Goal: Contribute content: Contribute content

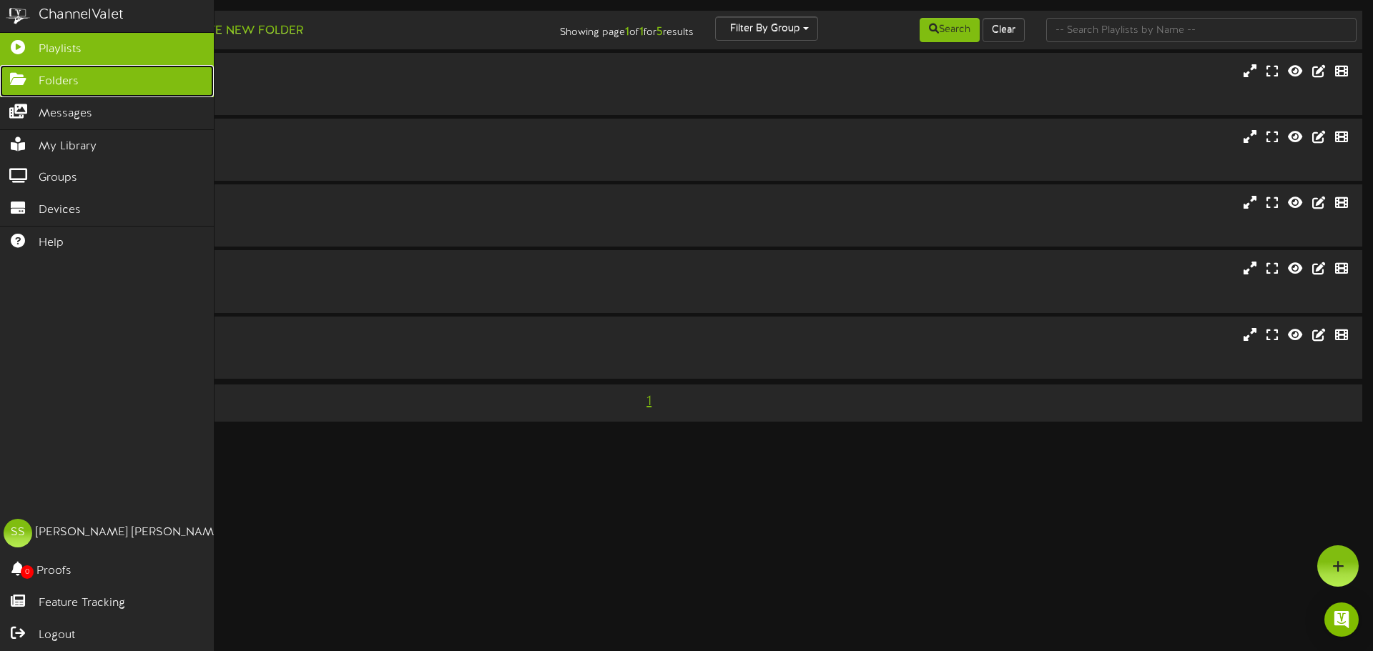
click at [20, 86] on link "Folders" at bounding box center [107, 81] width 214 height 32
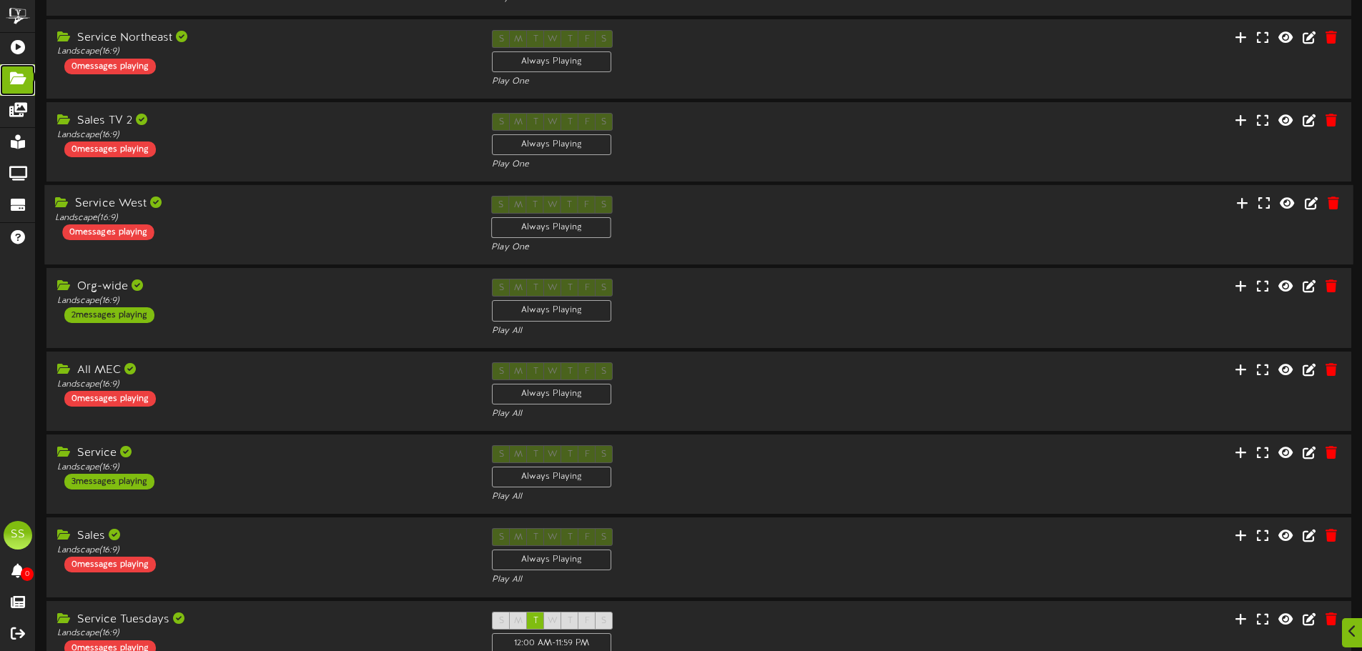
scroll to position [214, 0]
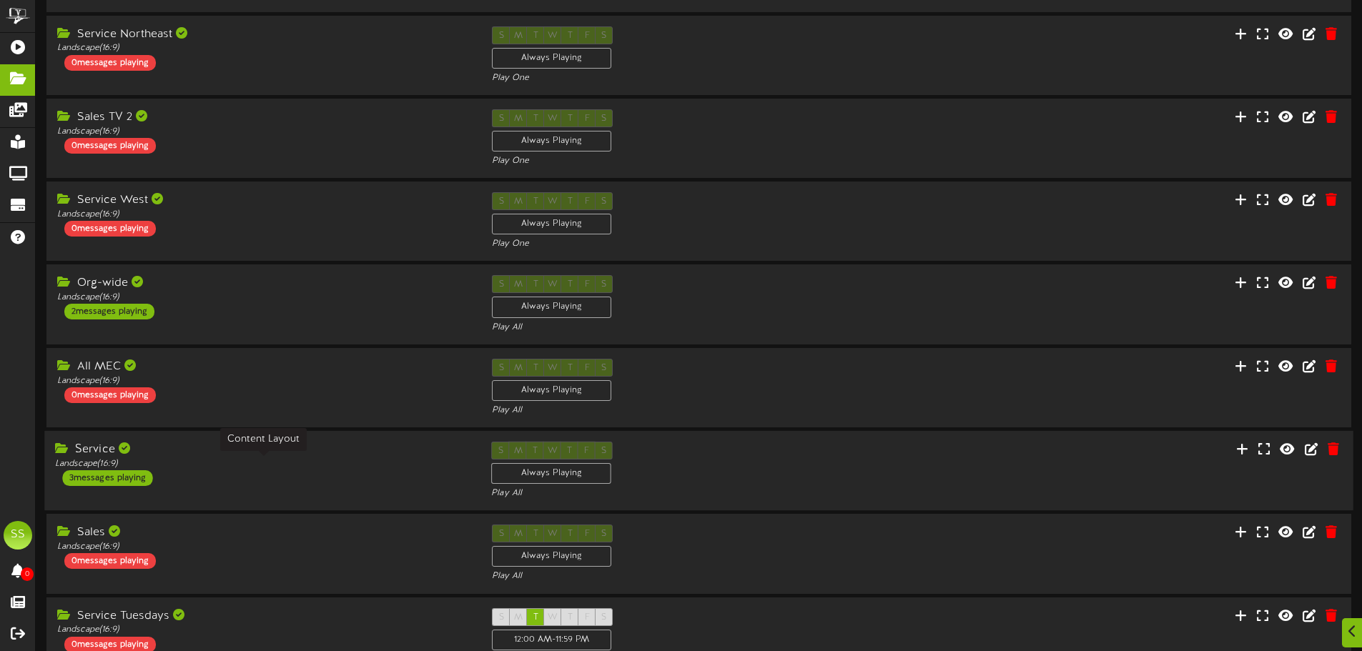
click at [234, 462] on div "Landscape ( 16:9 )" at bounding box center [262, 464] width 415 height 12
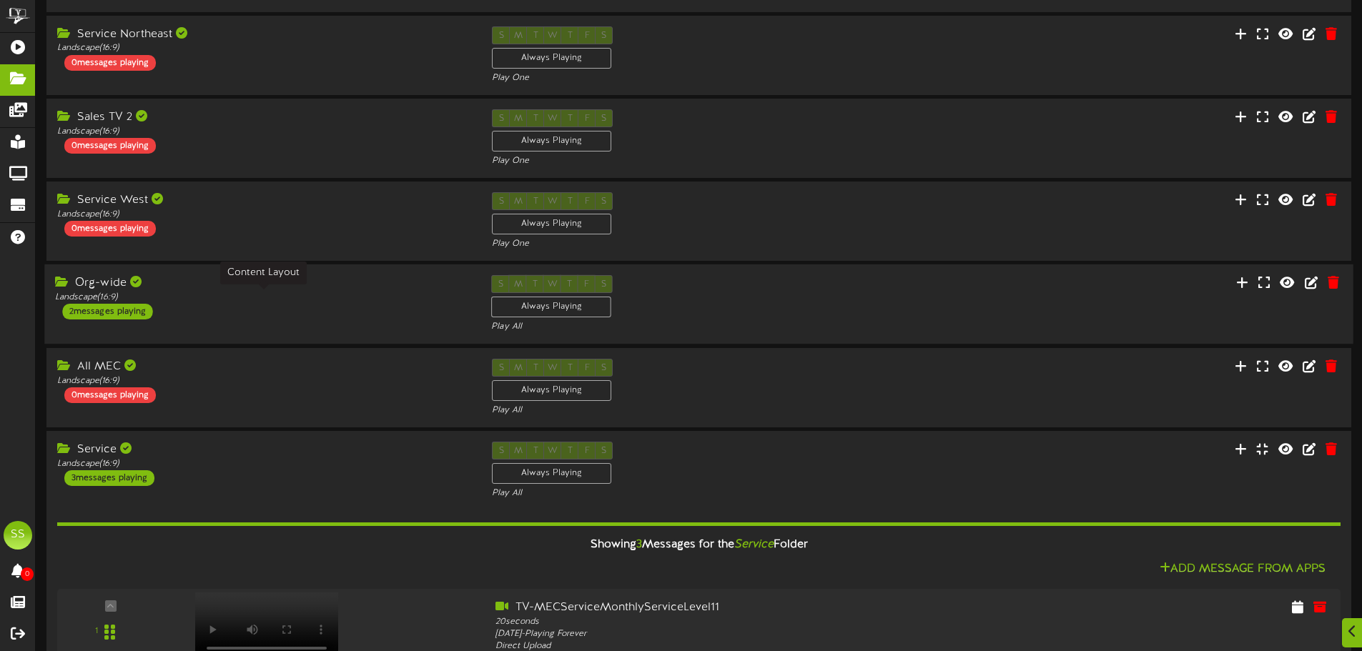
click at [270, 300] on div "Landscape ( 16:9 )" at bounding box center [262, 298] width 415 height 12
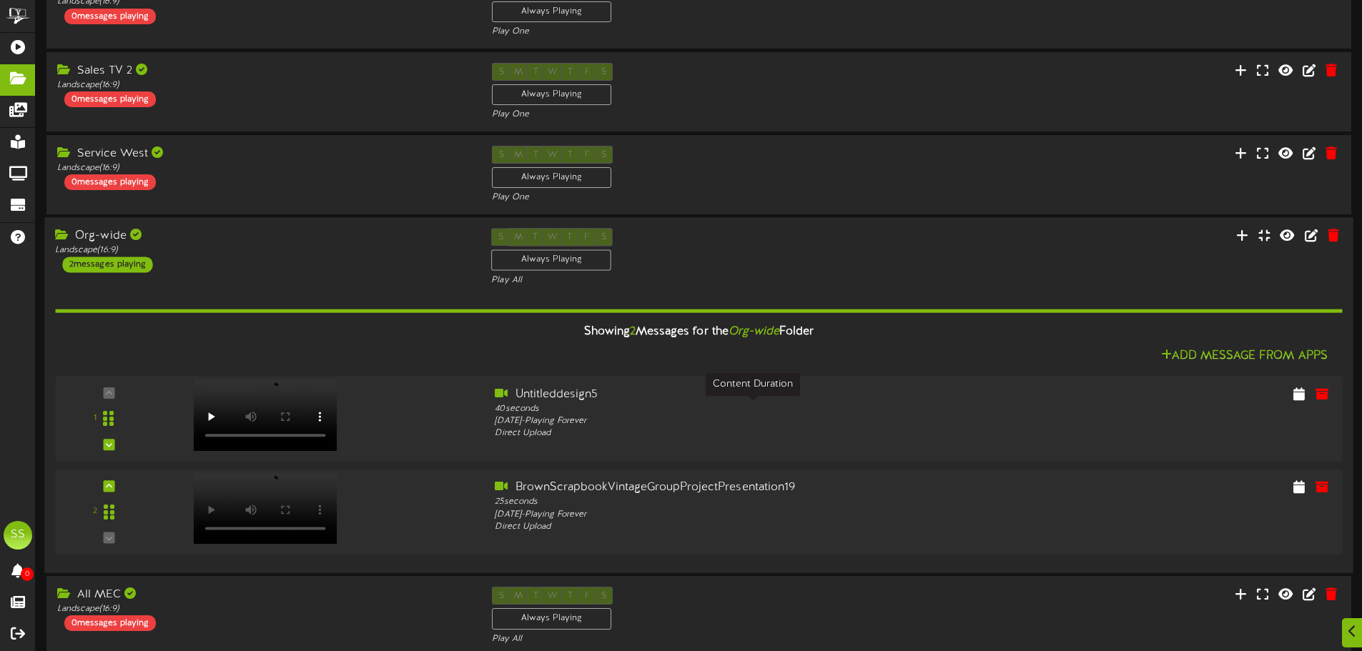
scroll to position [286, 0]
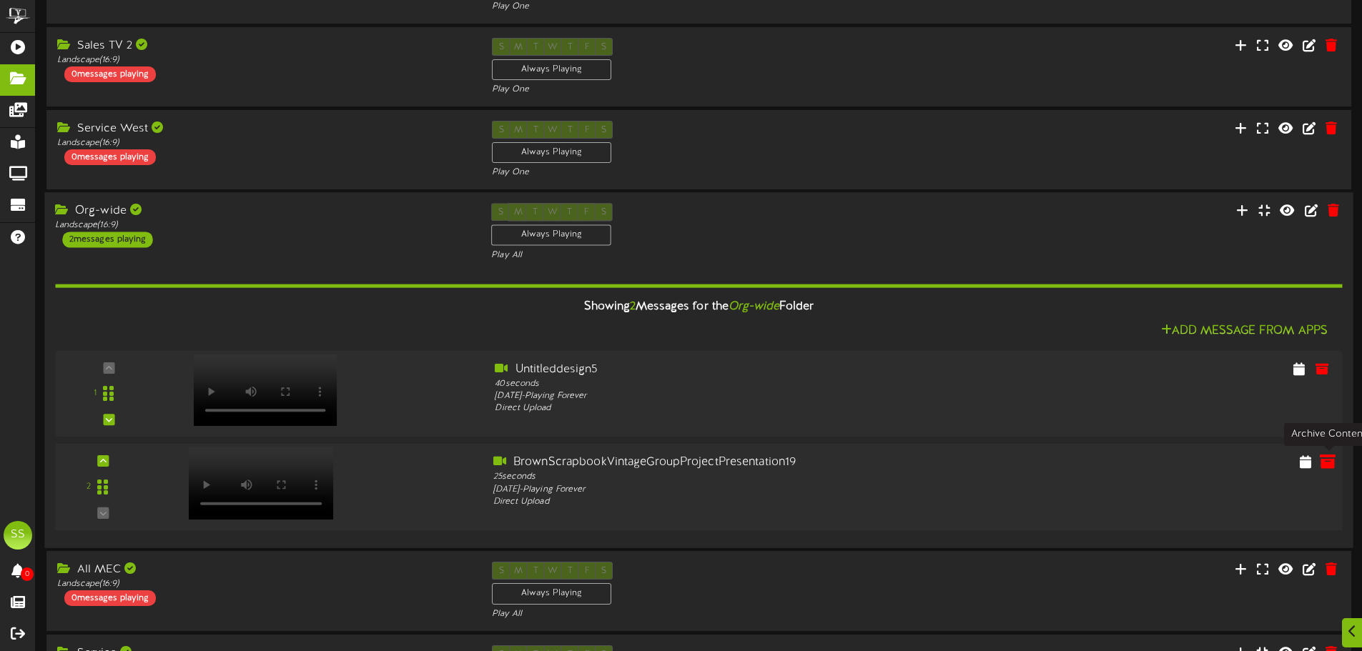
click at [1335, 468] on icon at bounding box center [1328, 462] width 16 height 16
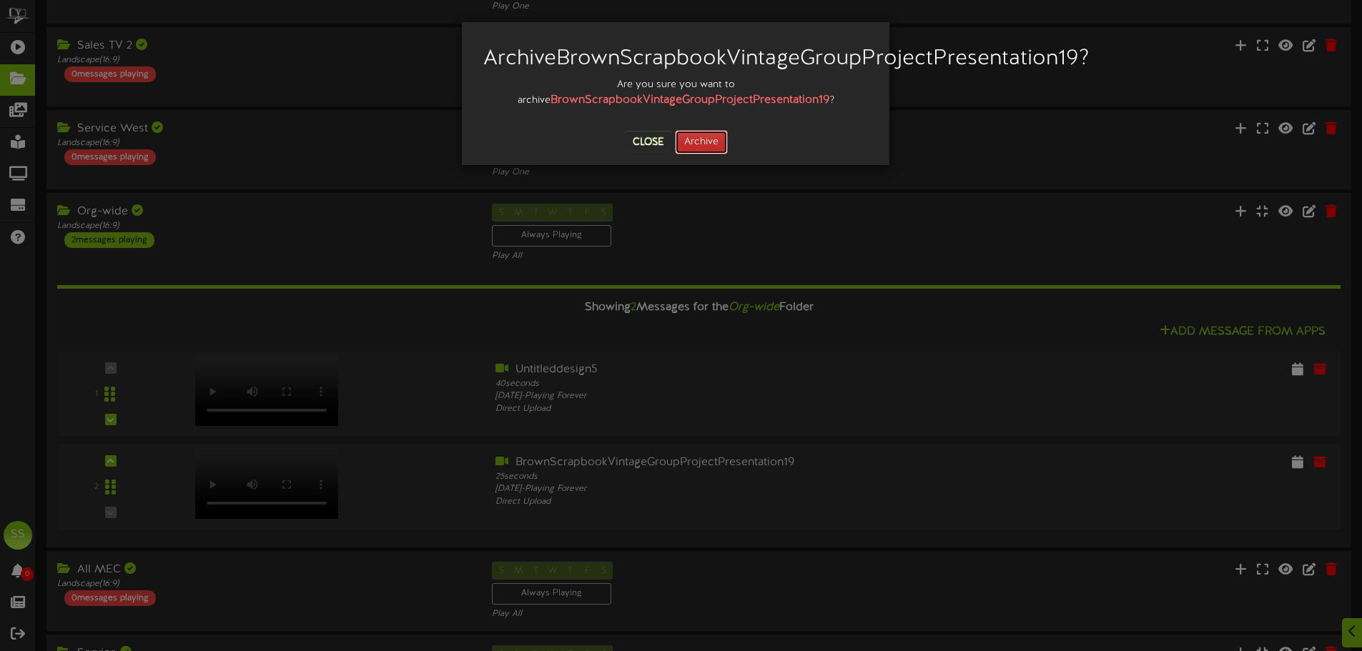
click at [688, 154] on button "Archive" at bounding box center [701, 142] width 53 height 24
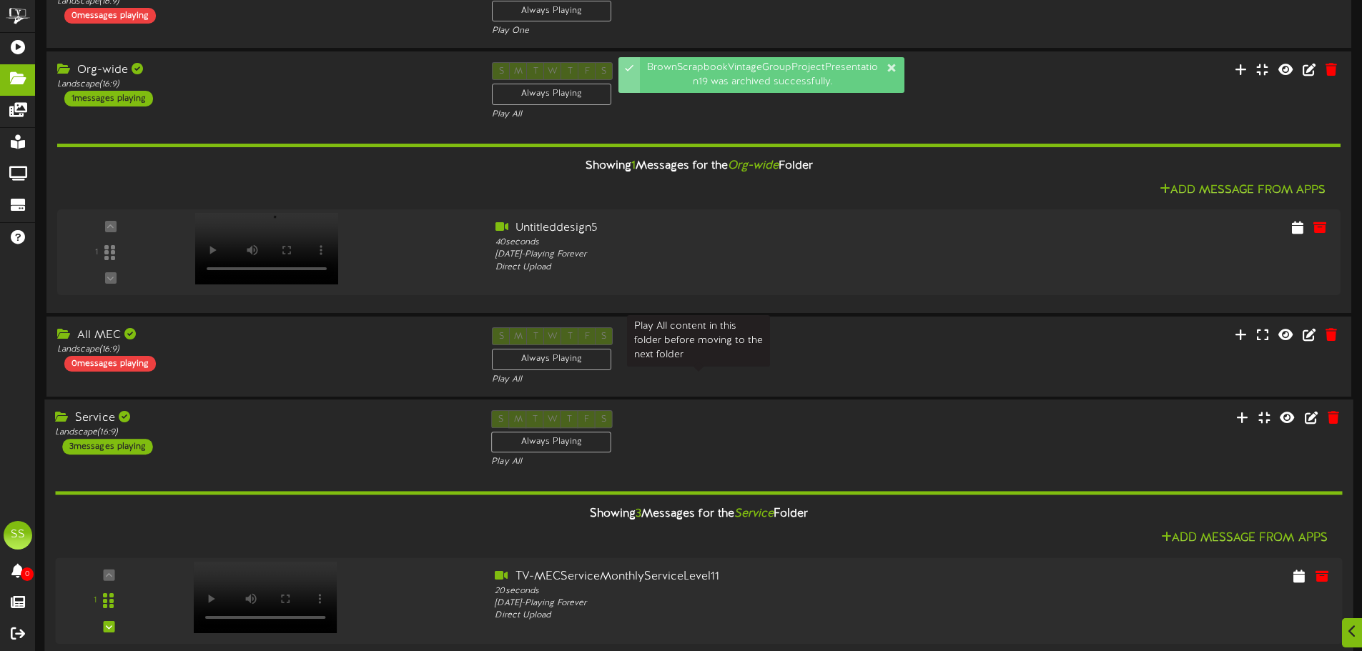
scroll to position [429, 0]
click at [329, 412] on div "Service" at bounding box center [262, 417] width 415 height 16
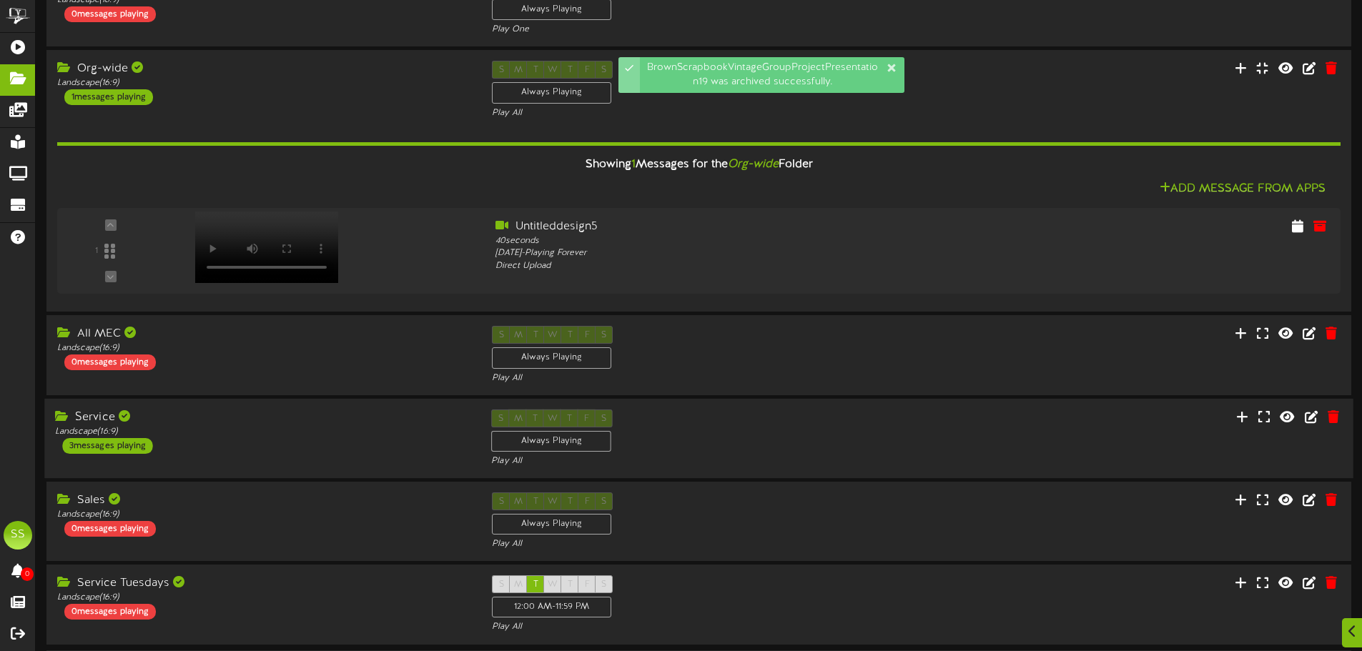
click at [335, 414] on div "Service" at bounding box center [262, 418] width 415 height 16
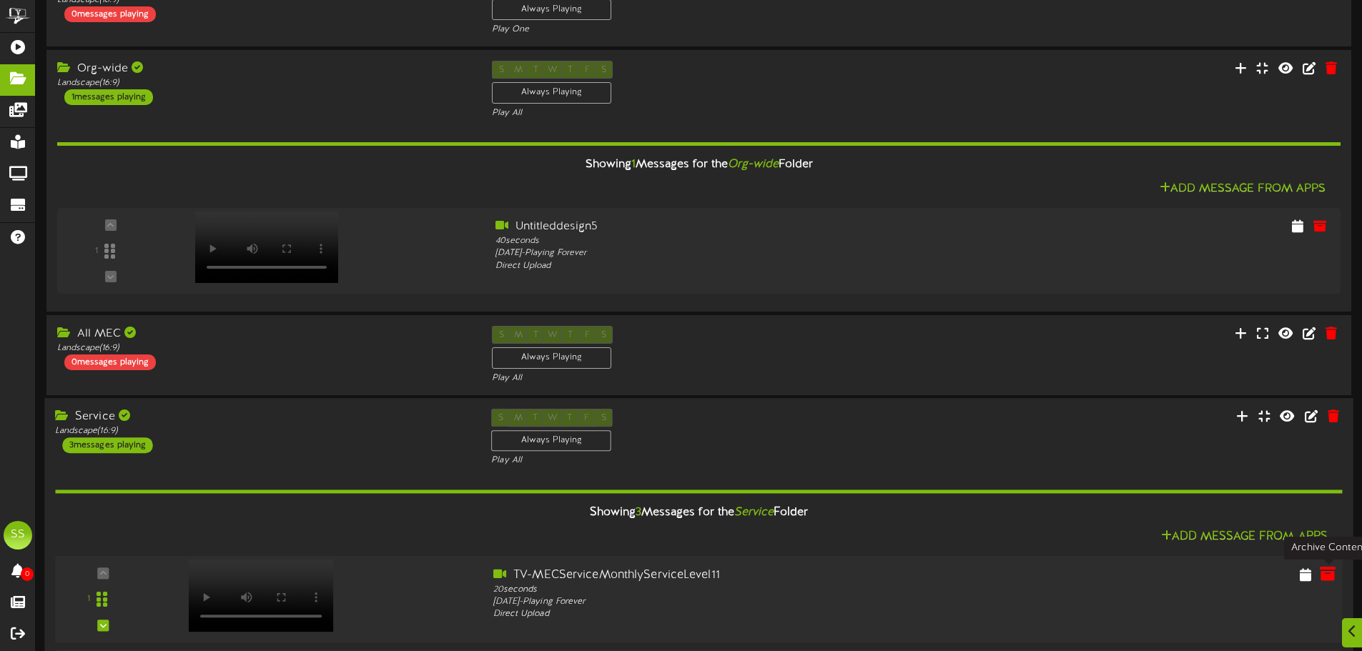
click at [1328, 576] on icon at bounding box center [1328, 574] width 16 height 16
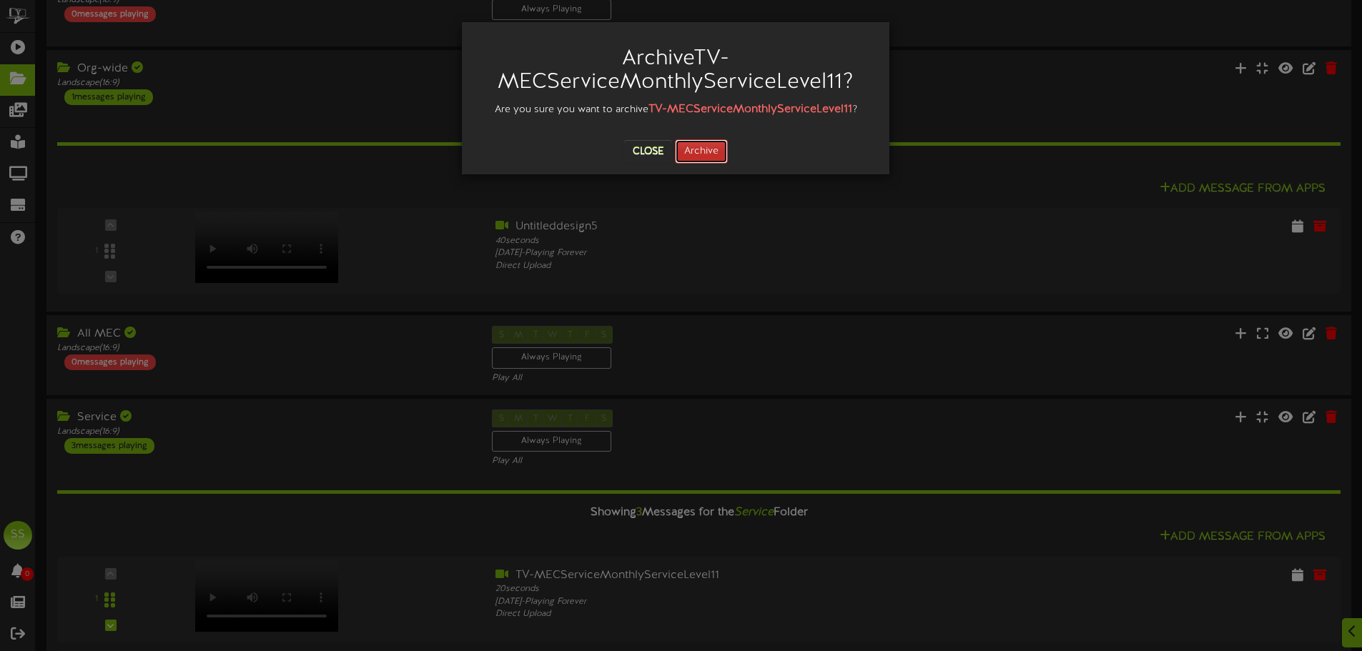
click at [714, 142] on button "Archive" at bounding box center [701, 151] width 53 height 24
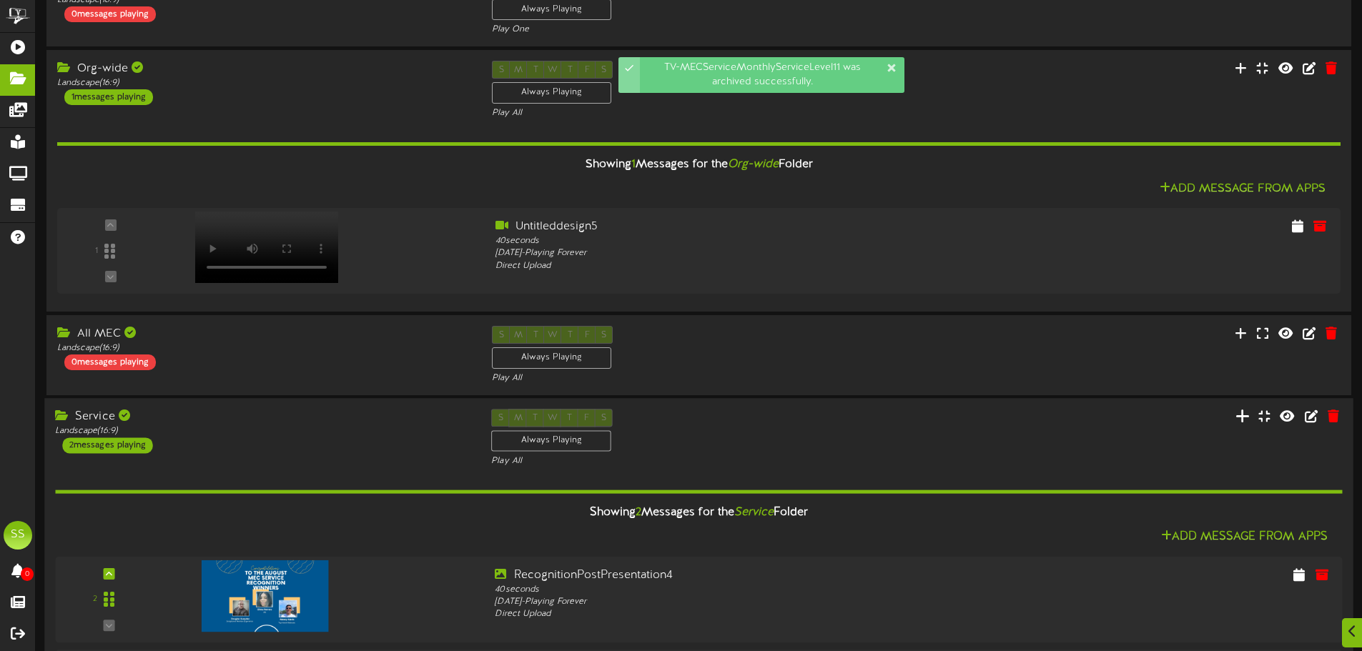
click at [1250, 415] on icon at bounding box center [1242, 416] width 14 height 16
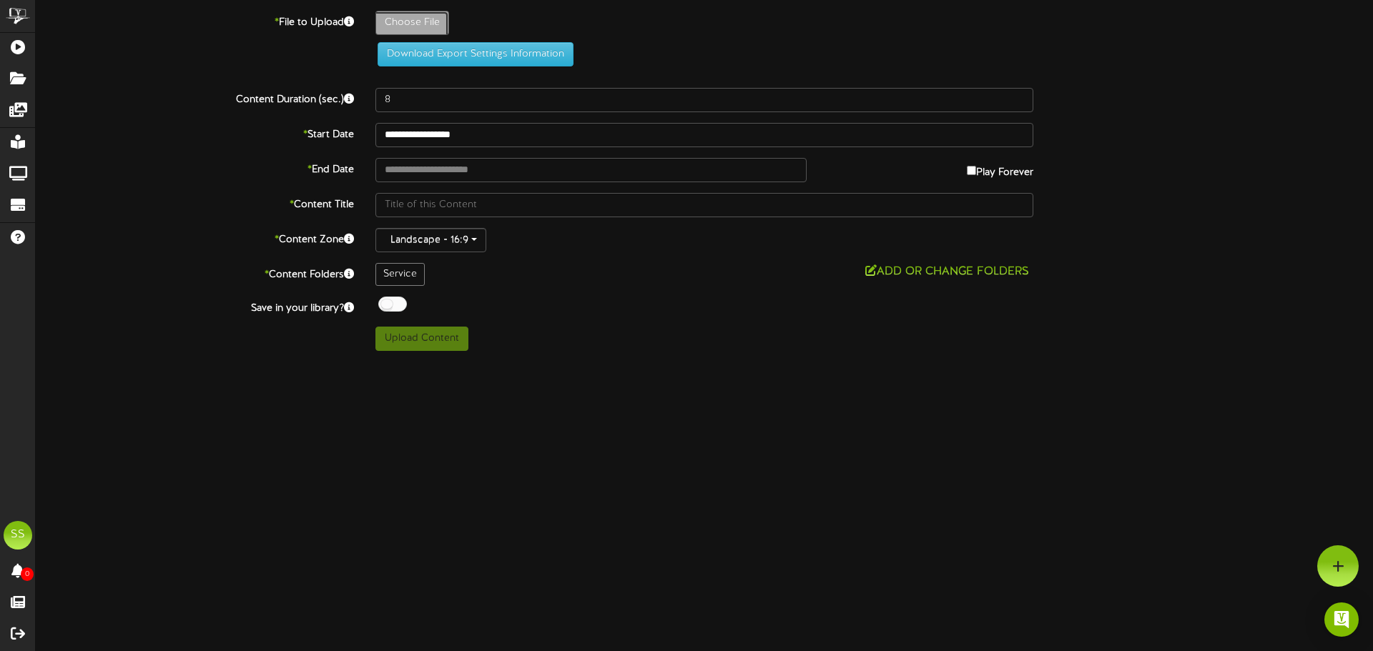
type input "**********"
type input "TV-MECServiceMonthlyServiceLevel12"
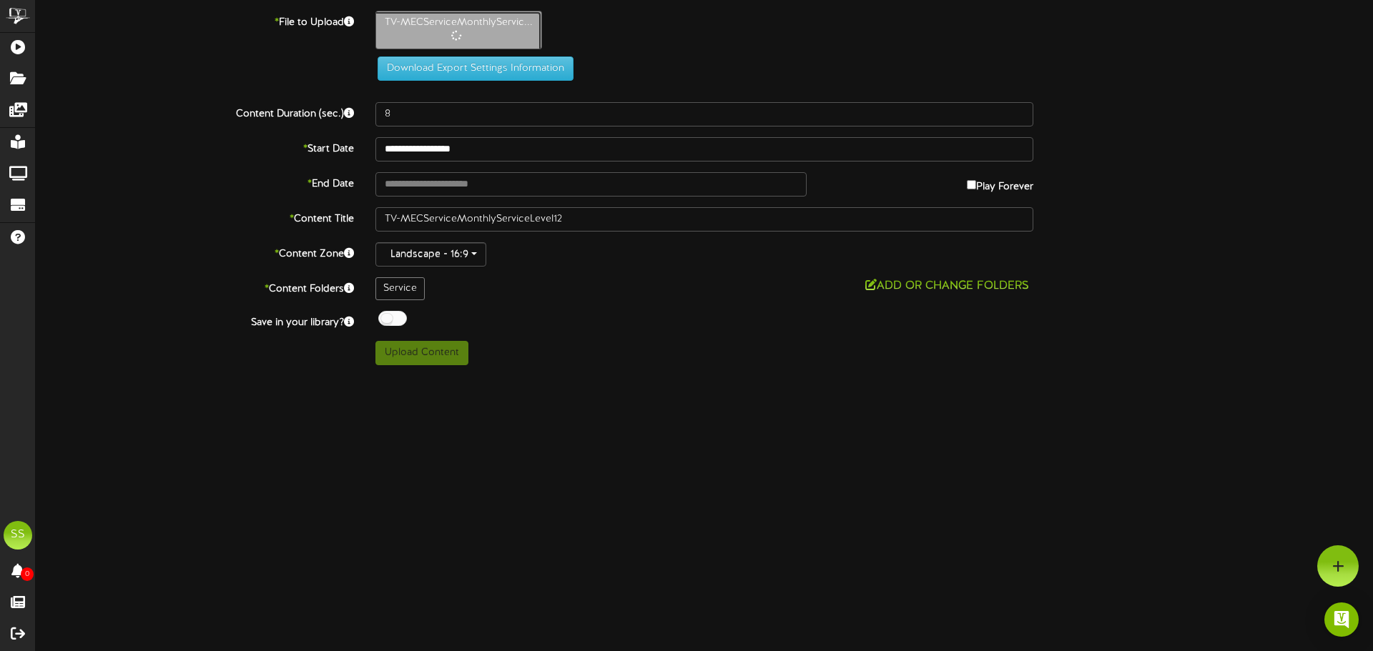
type input "20"
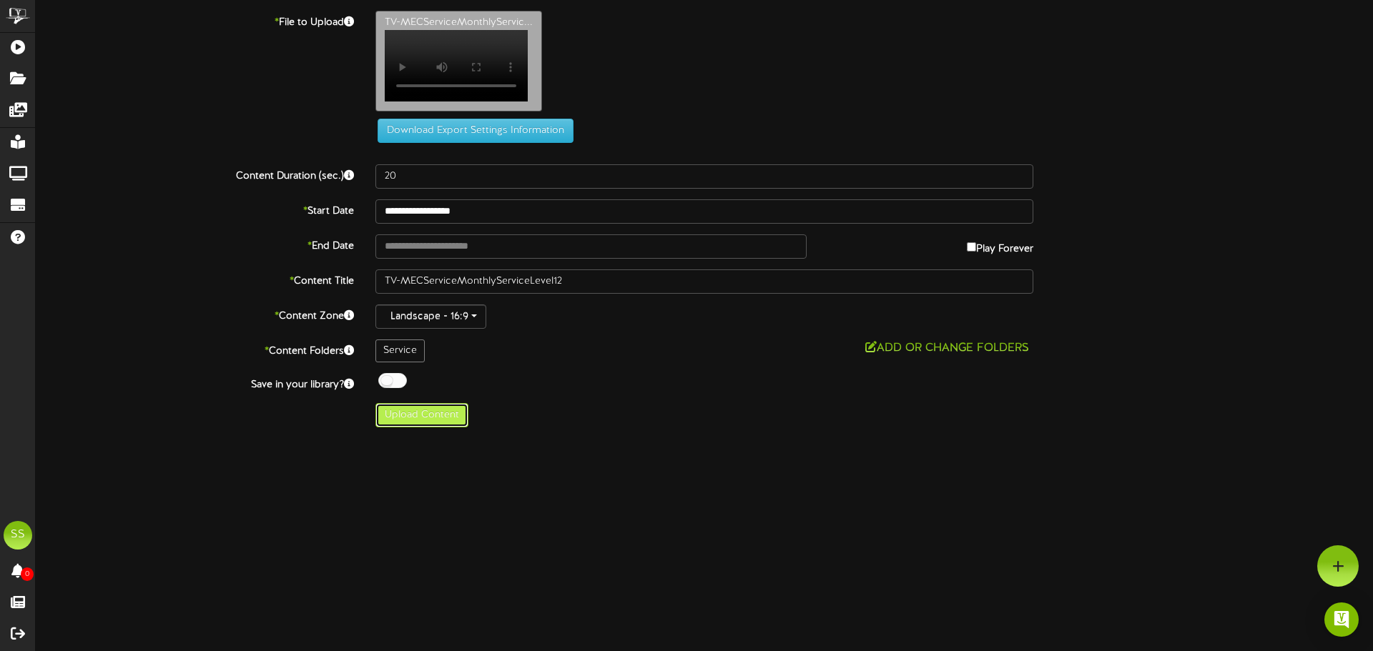
click at [445, 418] on button "Upload Content" at bounding box center [421, 415] width 93 height 24
type input "**********"
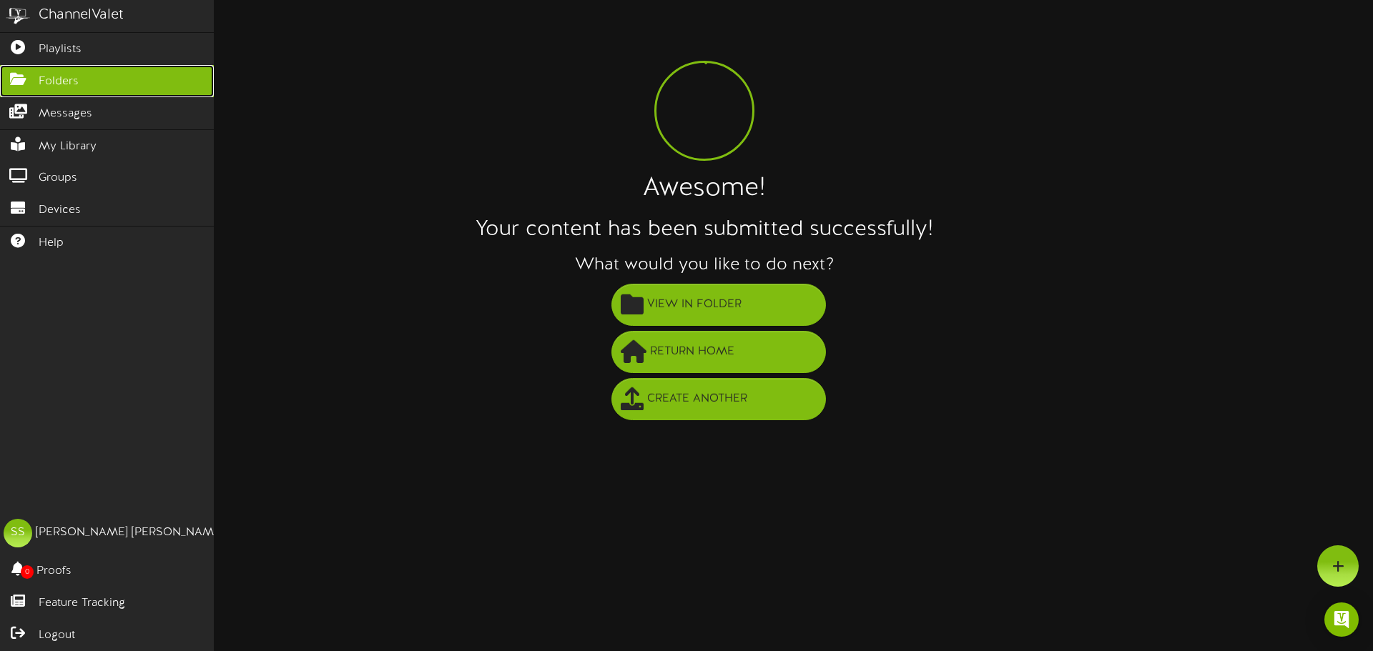
click at [24, 80] on icon at bounding box center [18, 77] width 36 height 11
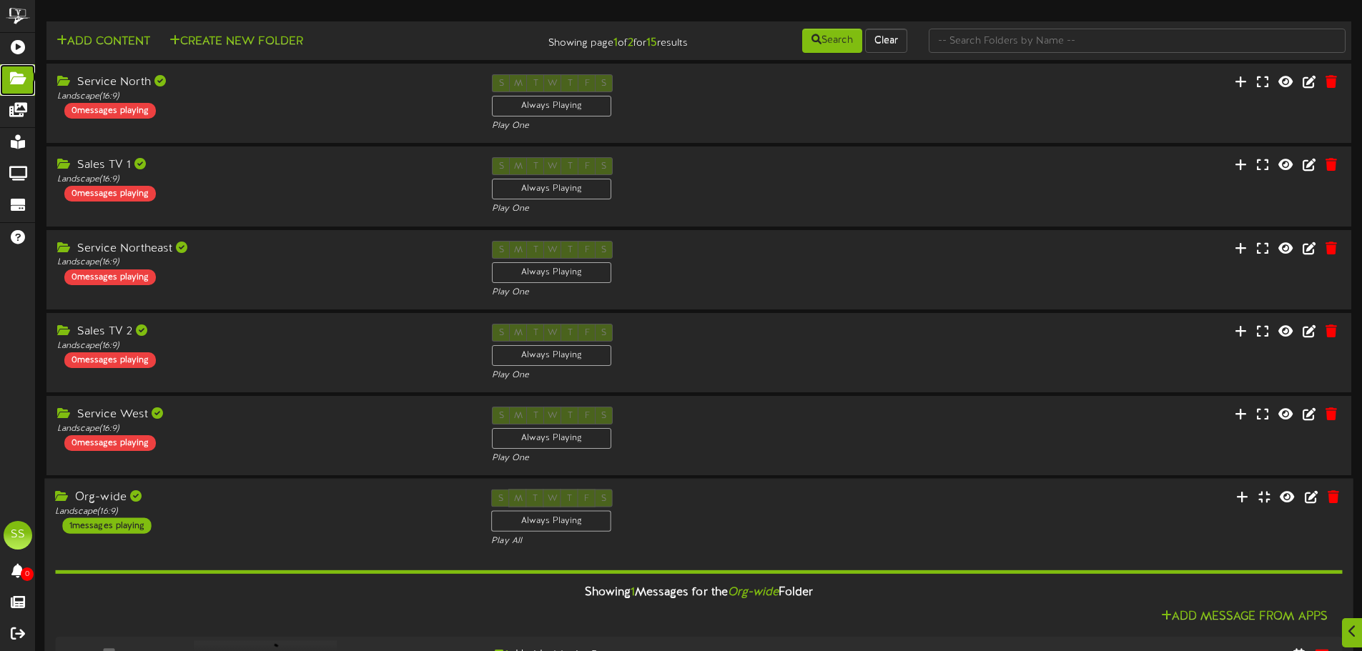
scroll to position [286, 0]
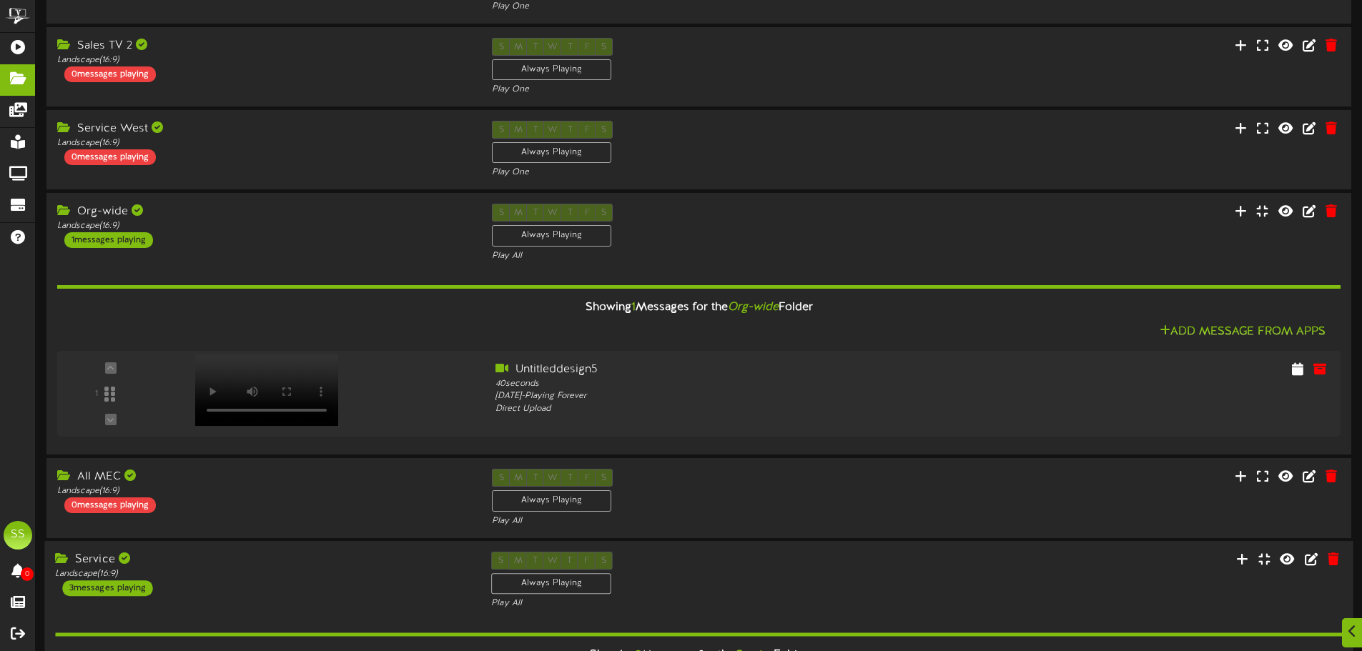
click at [259, 585] on div "Service Landscape ( 16:9 ) 3 messages playing" at bounding box center [262, 574] width 436 height 44
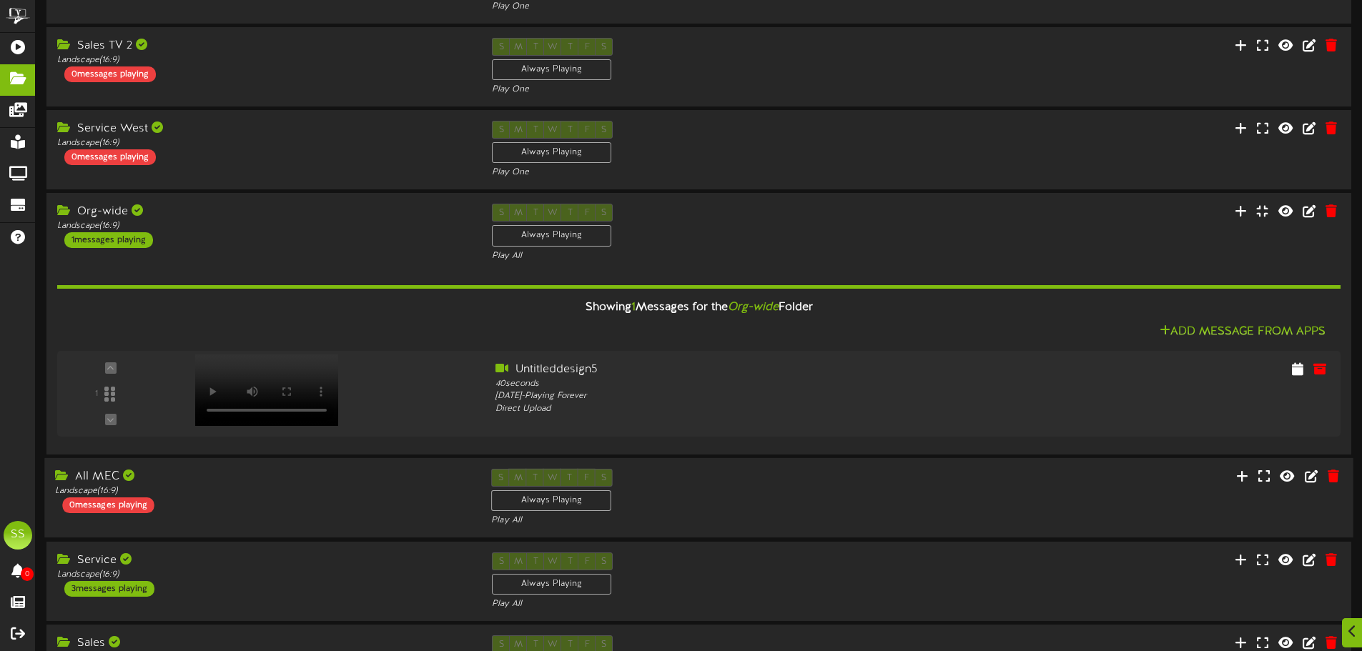
scroll to position [481, 0]
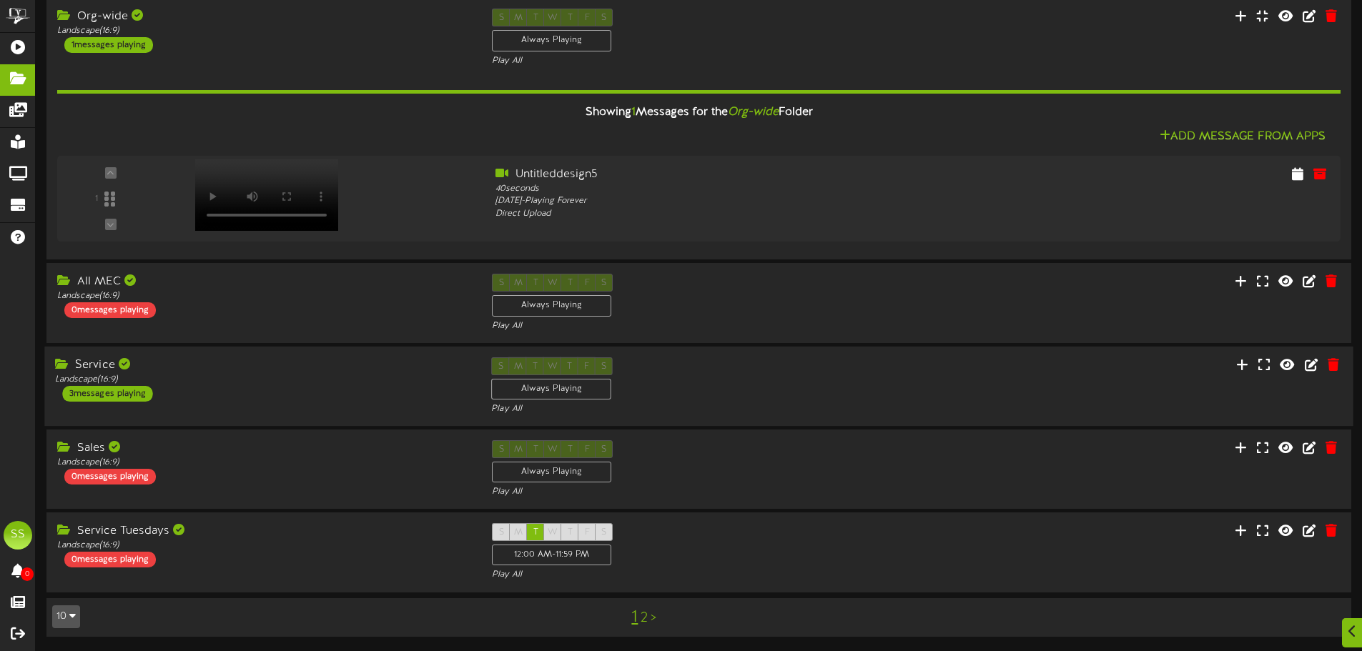
click at [245, 387] on div "Service Landscape ( 16:9 ) 3 messages playing" at bounding box center [262, 379] width 436 height 44
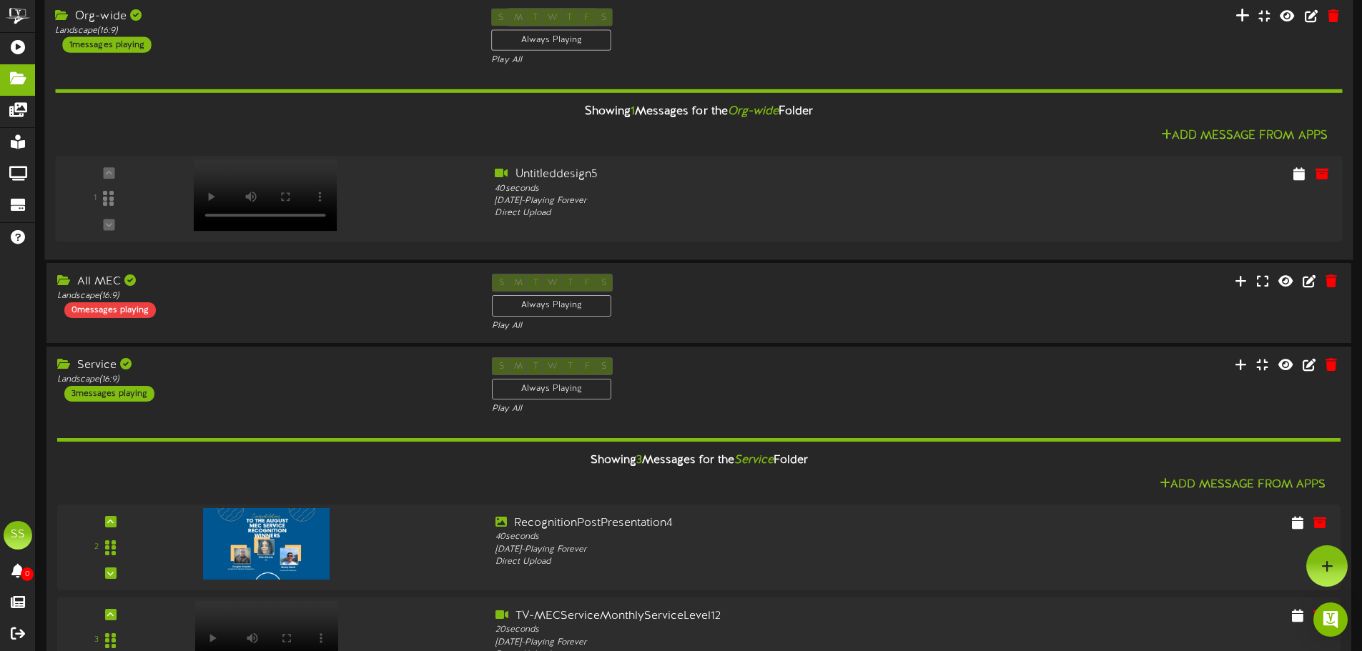
click at [1242, 17] on icon at bounding box center [1242, 16] width 14 height 16
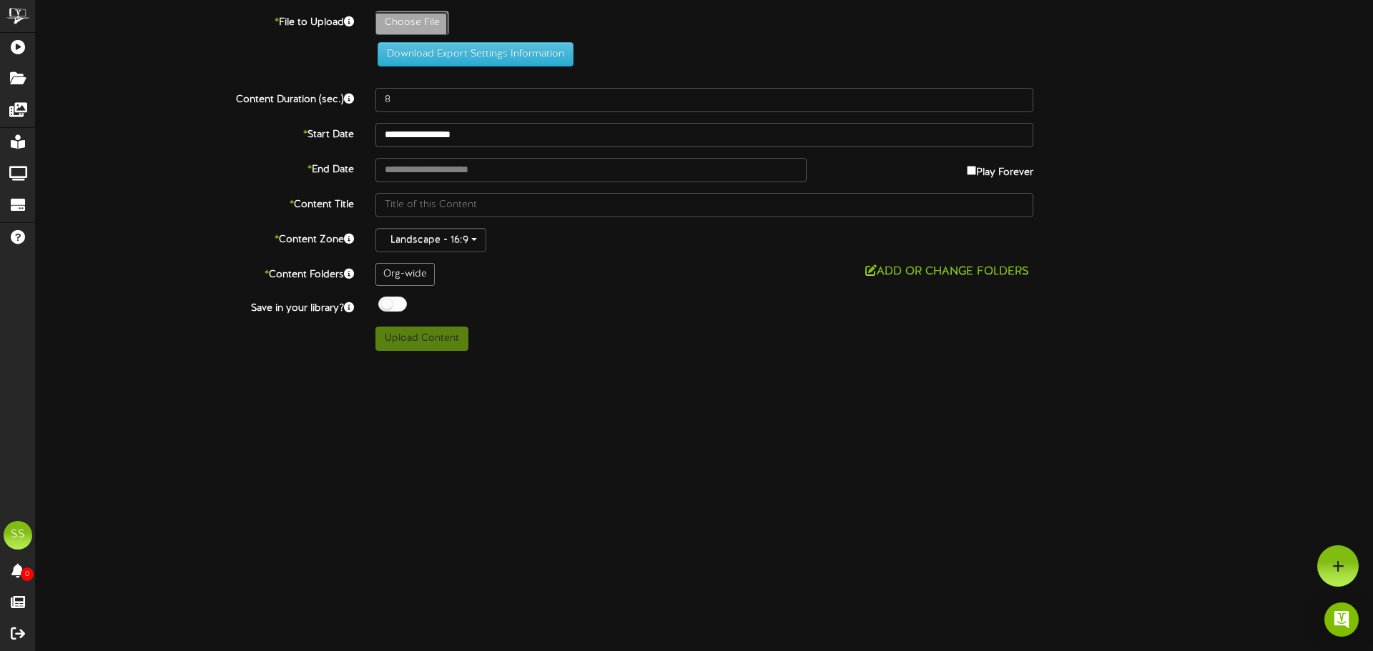
type input "**********"
type input "BrownScrapbookVintageGroupProjectPresentation20"
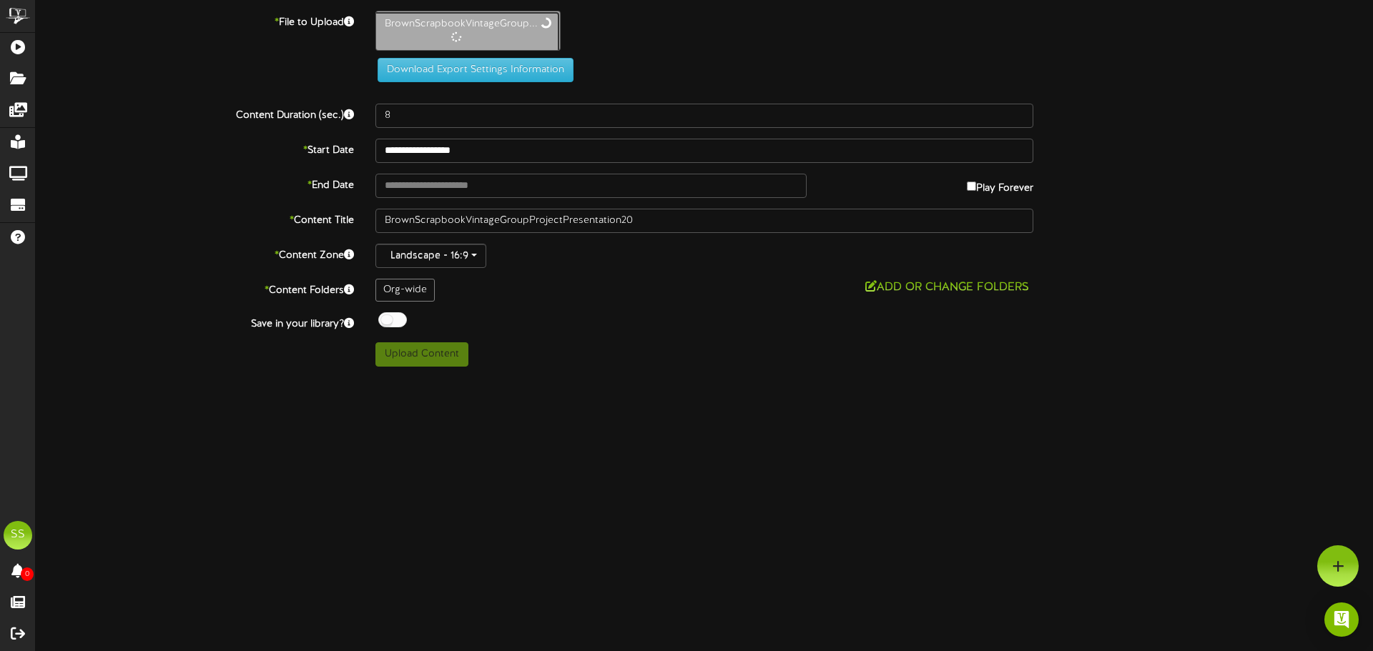
type input "25"
